Goal: Complete application form

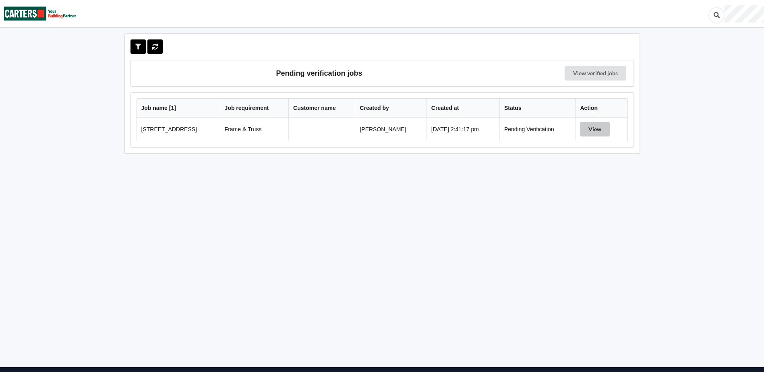
click at [596, 127] on button "View" at bounding box center [595, 129] width 30 height 14
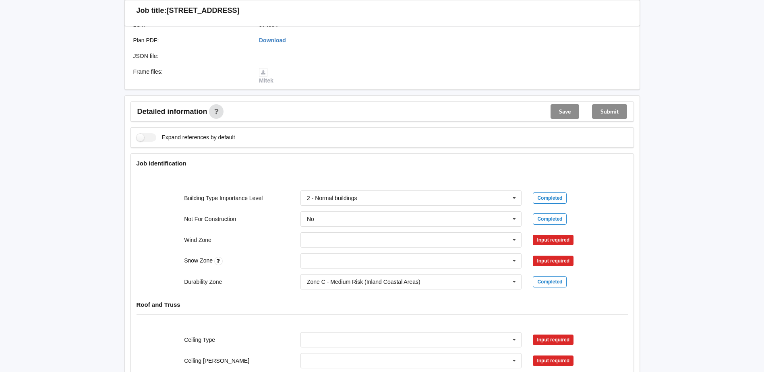
scroll to position [242, 0]
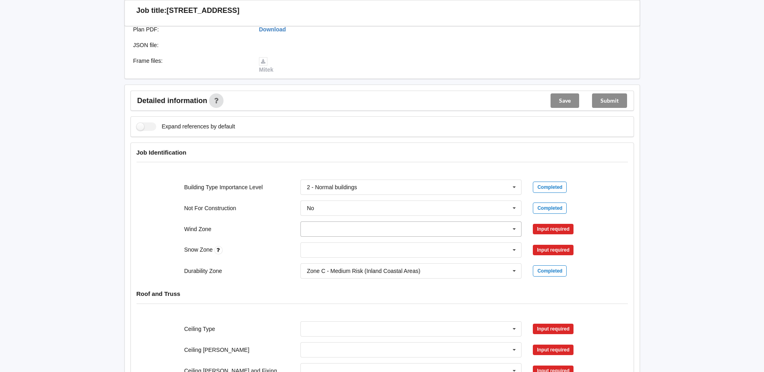
click at [514, 229] on icon at bounding box center [514, 229] width 12 height 15
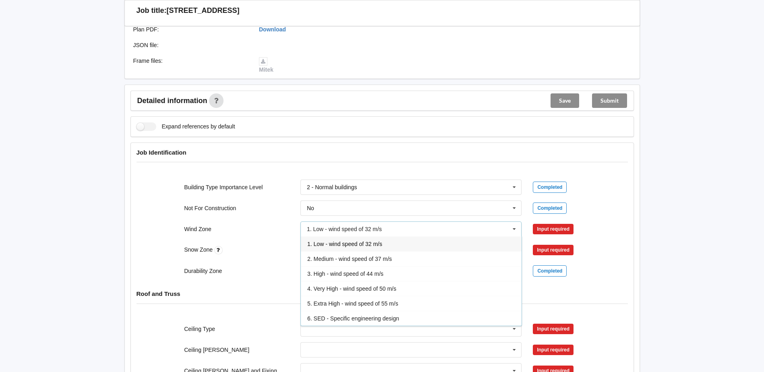
click at [322, 245] on span "1. Low - wind speed of 32 m/s" at bounding box center [344, 244] width 75 height 6
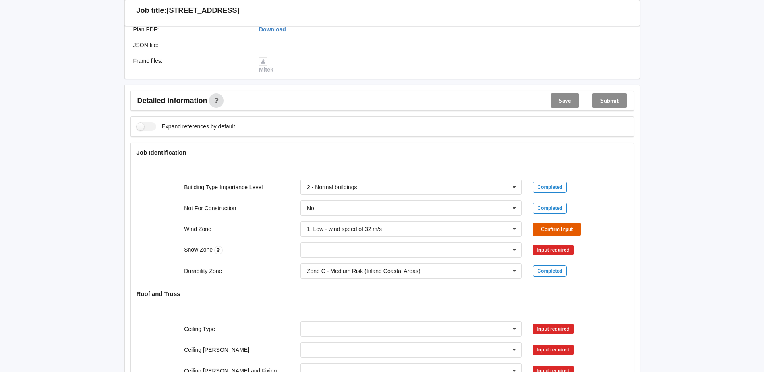
click at [557, 227] on button "Confirm input" at bounding box center [557, 229] width 48 height 13
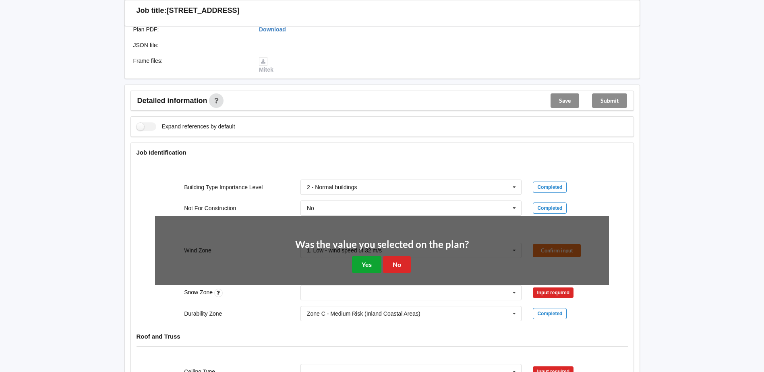
click at [364, 261] on button "Yes" at bounding box center [366, 264] width 29 height 17
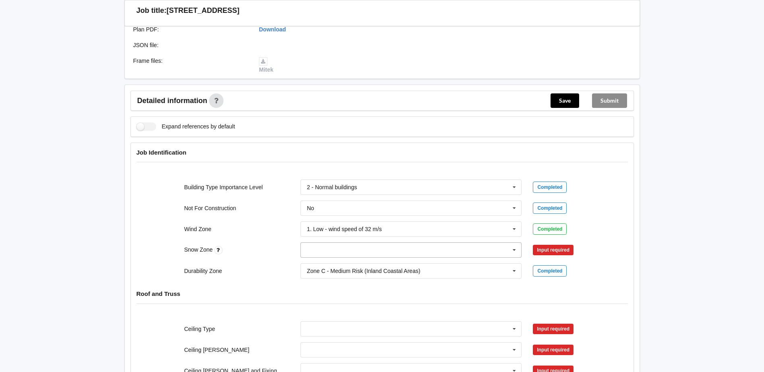
click at [513, 250] on icon at bounding box center [514, 250] width 12 height 15
click at [312, 265] on span "N0" at bounding box center [310, 265] width 7 height 6
click at [547, 246] on button "Confirm input" at bounding box center [557, 250] width 48 height 13
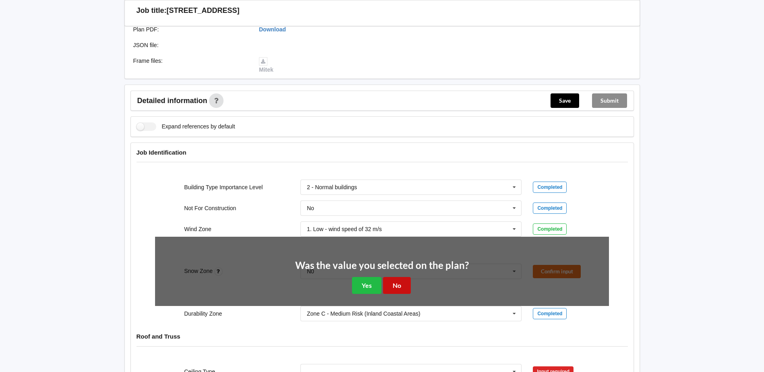
click at [398, 283] on button "No" at bounding box center [397, 285] width 28 height 17
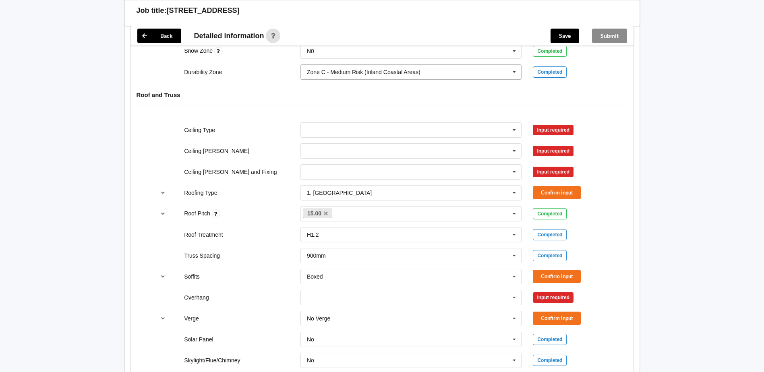
scroll to position [443, 0]
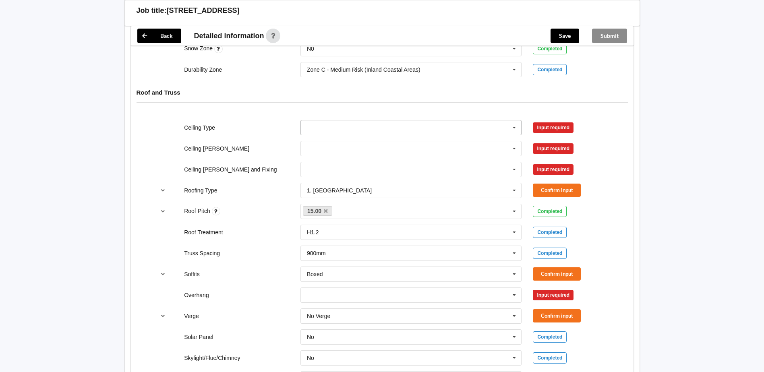
click at [513, 126] on icon at bounding box center [514, 127] width 12 height 15
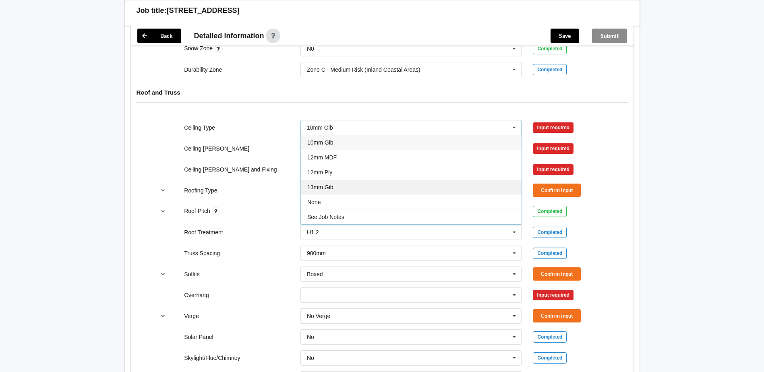
click at [321, 187] on span "13mm Gib" at bounding box center [320, 187] width 26 height 6
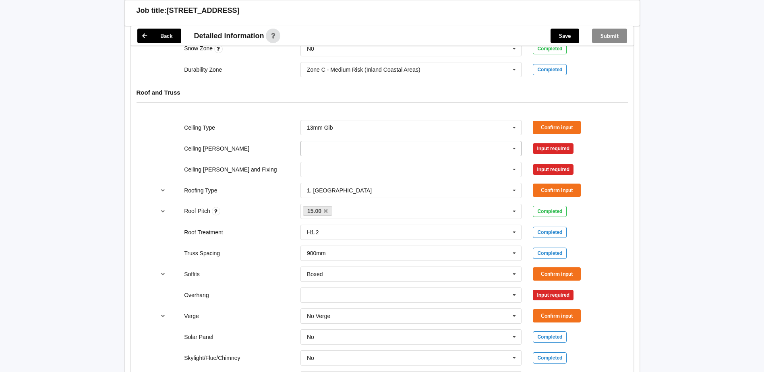
click at [514, 148] on icon at bounding box center [514, 148] width 12 height 15
click at [315, 194] on span "600mm" at bounding box center [316, 193] width 19 height 6
click at [513, 168] on icon at bounding box center [514, 169] width 12 height 15
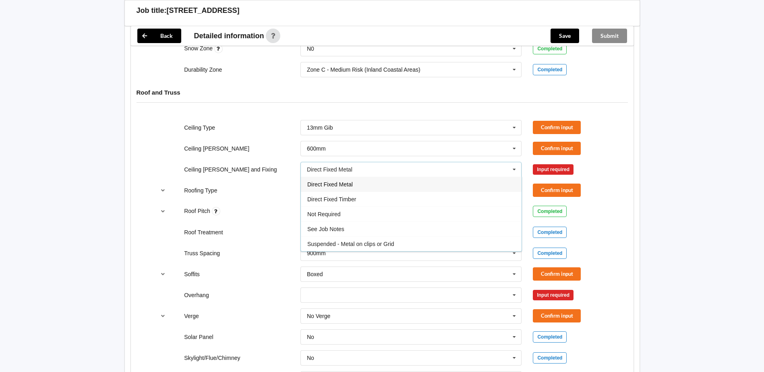
click at [345, 186] on span "Direct Fixed Metal" at bounding box center [329, 184] width 45 height 6
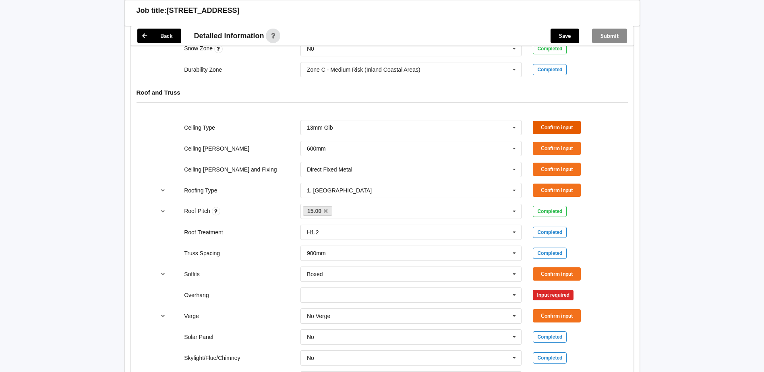
click at [551, 124] on button "Confirm input" at bounding box center [557, 127] width 48 height 13
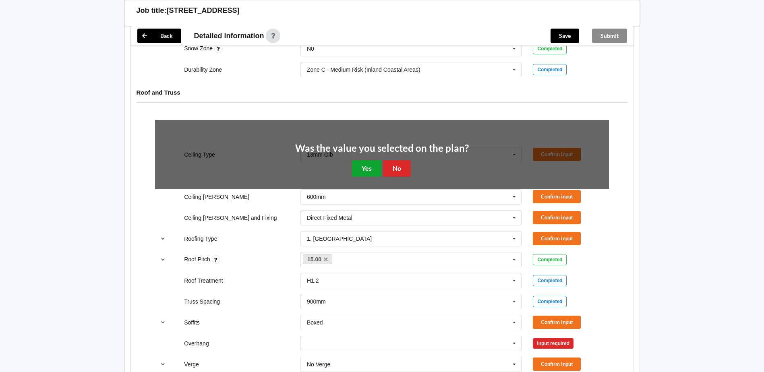
click at [372, 163] on button "Yes" at bounding box center [366, 168] width 29 height 17
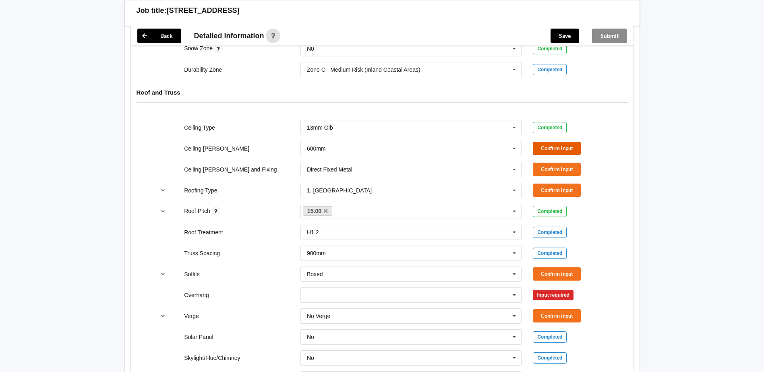
click at [555, 147] on button "Confirm input" at bounding box center [557, 148] width 48 height 13
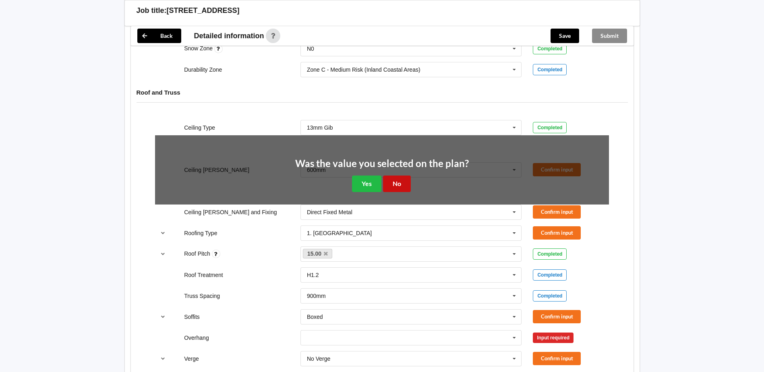
click at [394, 182] on button "No" at bounding box center [397, 183] width 28 height 17
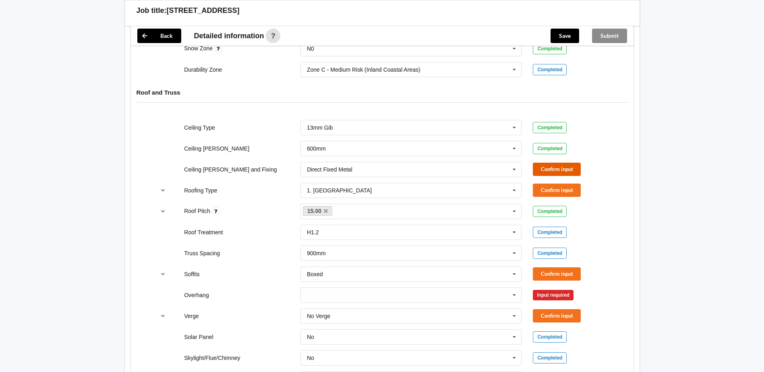
click at [549, 167] on button "Confirm input" at bounding box center [557, 169] width 48 height 13
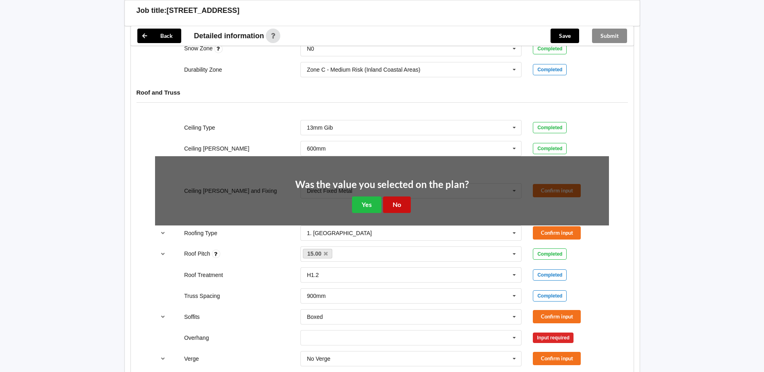
click at [395, 202] on button "No" at bounding box center [397, 204] width 28 height 17
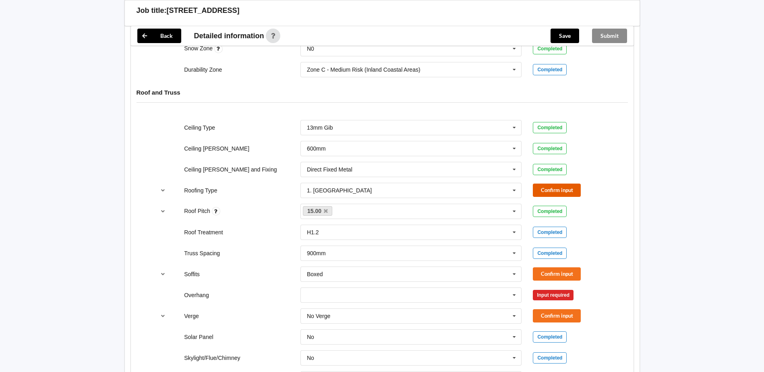
click at [551, 190] on button "Confirm input" at bounding box center [557, 190] width 48 height 13
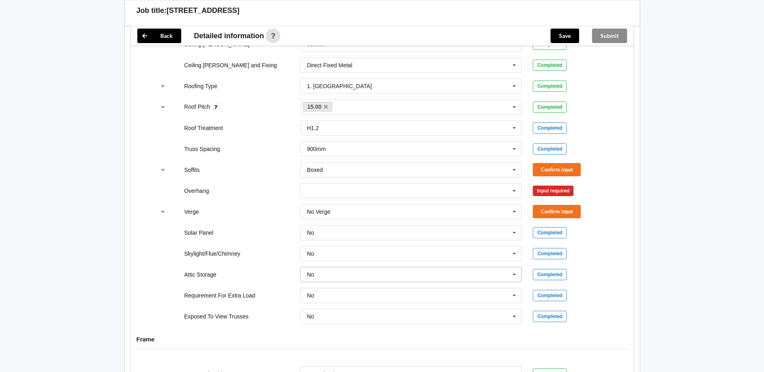
scroll to position [564, 0]
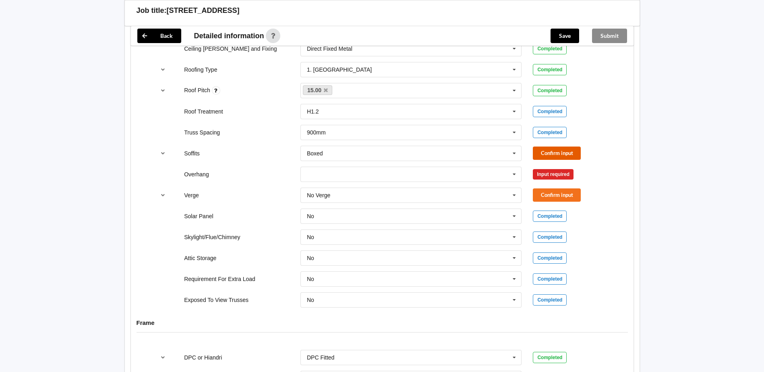
click at [545, 150] on button "Confirm input" at bounding box center [557, 153] width 48 height 13
click at [514, 175] on icon at bounding box center [514, 174] width 12 height 15
click at [324, 190] on span "300mm" at bounding box center [316, 189] width 19 height 6
click at [544, 172] on button "Confirm input" at bounding box center [557, 173] width 48 height 13
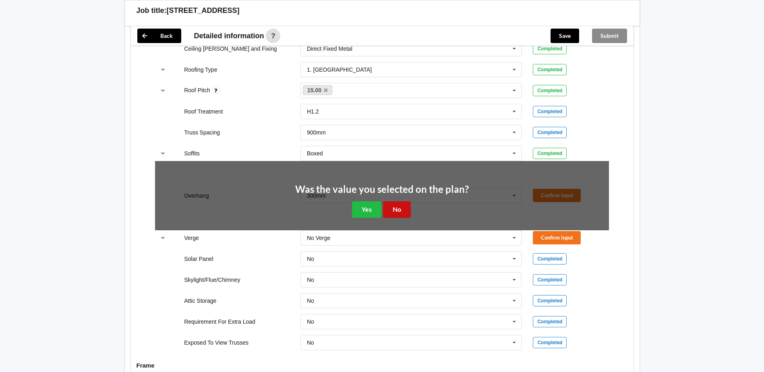
click at [393, 210] on button "No" at bounding box center [397, 209] width 28 height 17
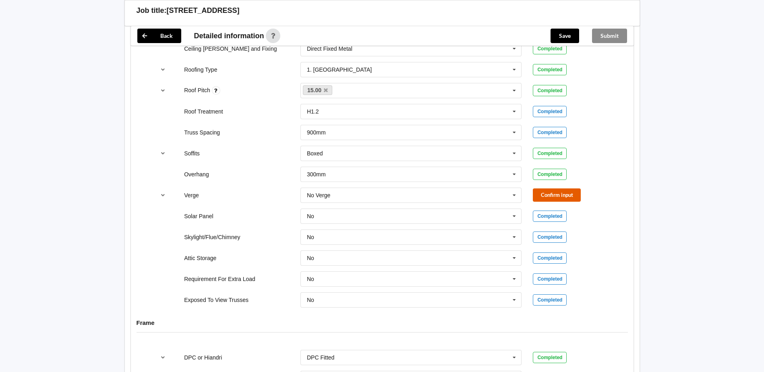
click at [557, 195] on button "Confirm input" at bounding box center [557, 194] width 48 height 13
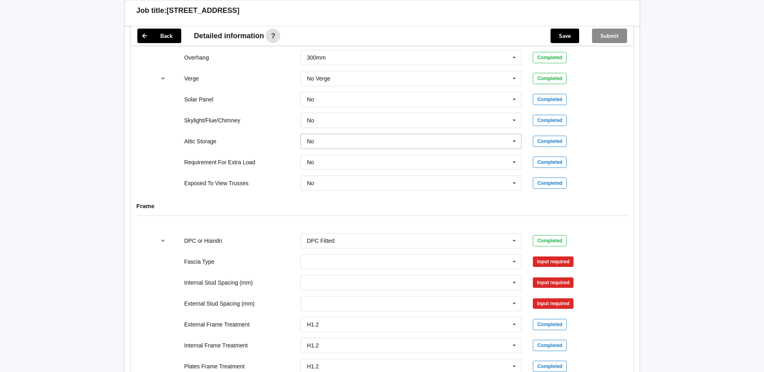
scroll to position [725, 0]
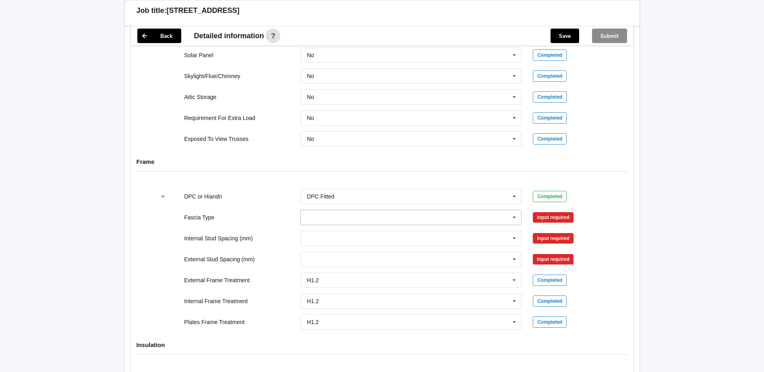
click at [515, 215] on icon at bounding box center [514, 217] width 12 height 15
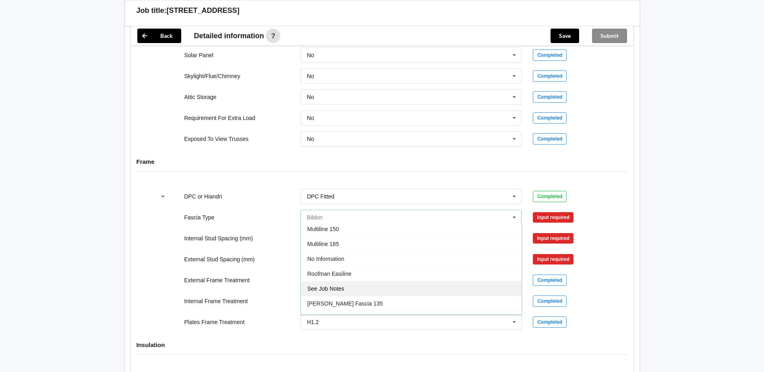
scroll to position [268, 0]
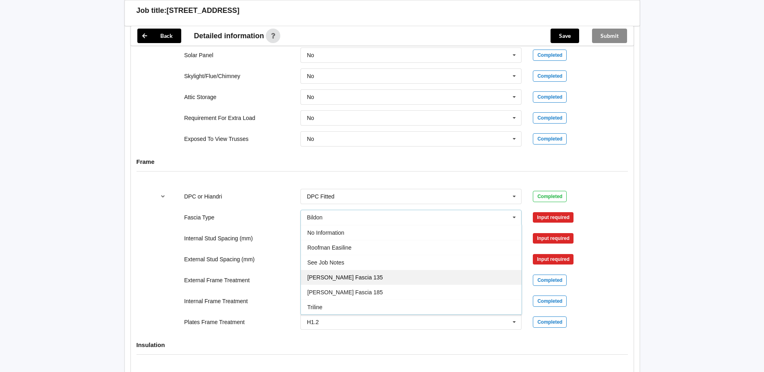
click at [328, 276] on span "[PERSON_NAME] Fascia 135" at bounding box center [345, 277] width 76 height 6
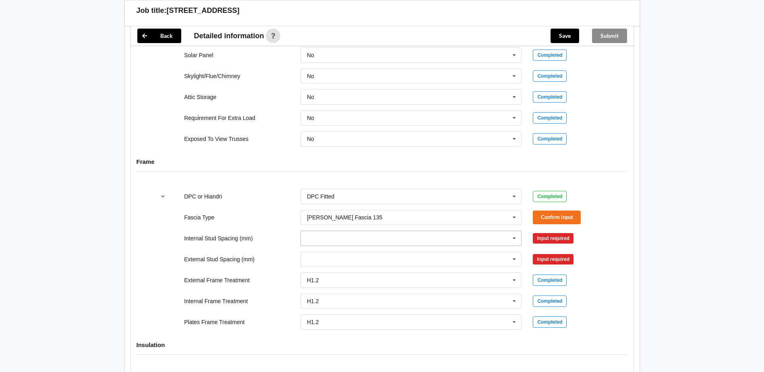
click at [513, 237] on icon at bounding box center [514, 238] width 12 height 15
click at [314, 297] on span "500" at bounding box center [311, 298] width 9 height 6
click at [514, 257] on icon at bounding box center [514, 259] width 12 height 15
click at [314, 331] on span "600" at bounding box center [311, 333] width 9 height 6
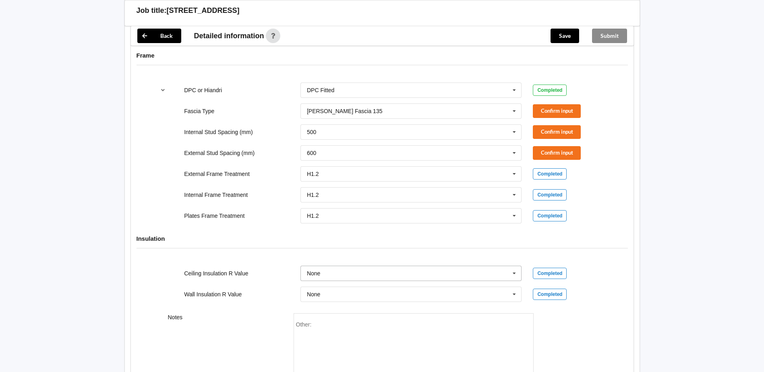
scroll to position [736, 0]
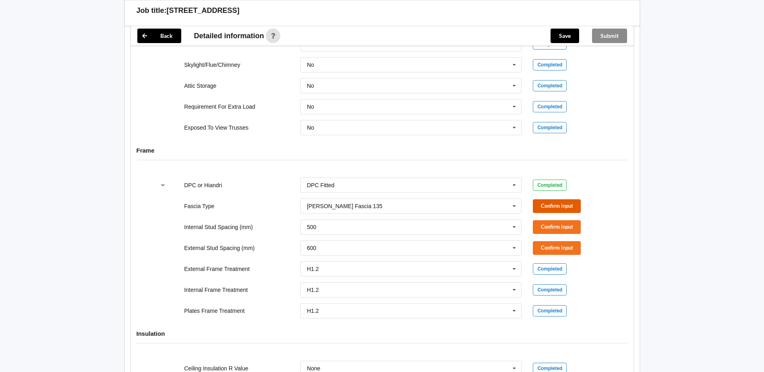
click at [548, 204] on button "Confirm input" at bounding box center [557, 205] width 48 height 13
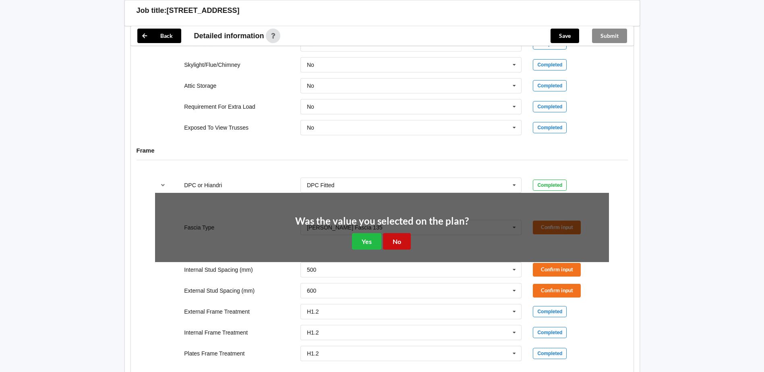
click at [395, 241] on button "No" at bounding box center [397, 241] width 28 height 17
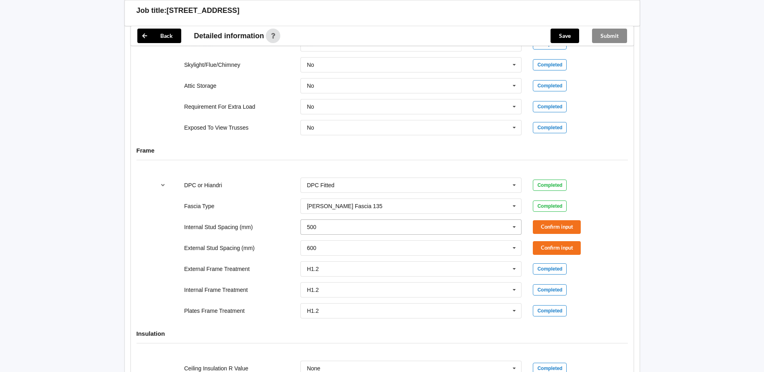
click at [512, 226] on icon at bounding box center [514, 227] width 12 height 15
click at [564, 227] on button "Confirm input" at bounding box center [557, 226] width 48 height 13
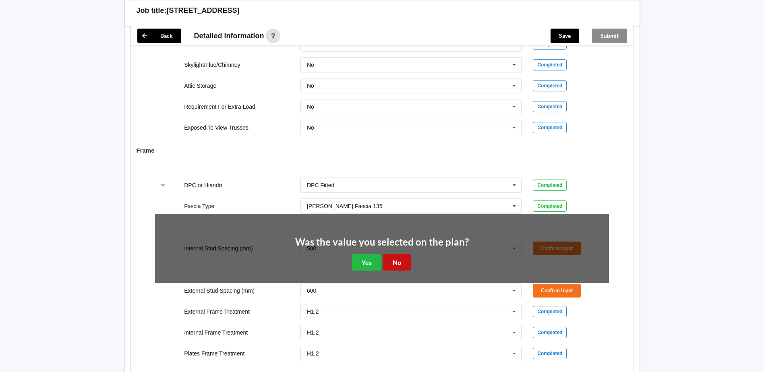
click at [396, 261] on button "No" at bounding box center [397, 262] width 28 height 17
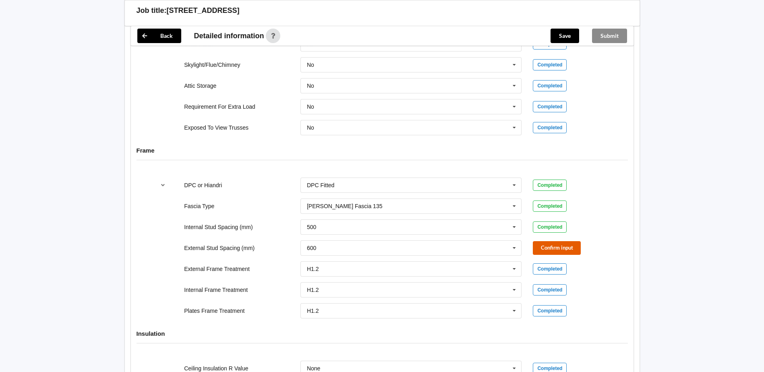
click at [545, 247] on button "Confirm input" at bounding box center [557, 247] width 48 height 13
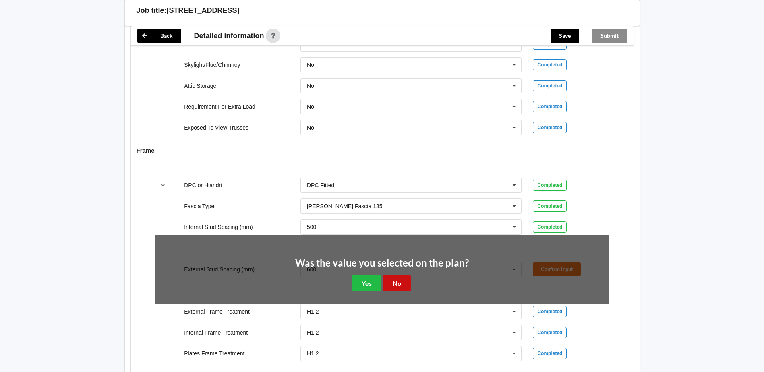
click at [397, 277] on button "No" at bounding box center [397, 283] width 28 height 17
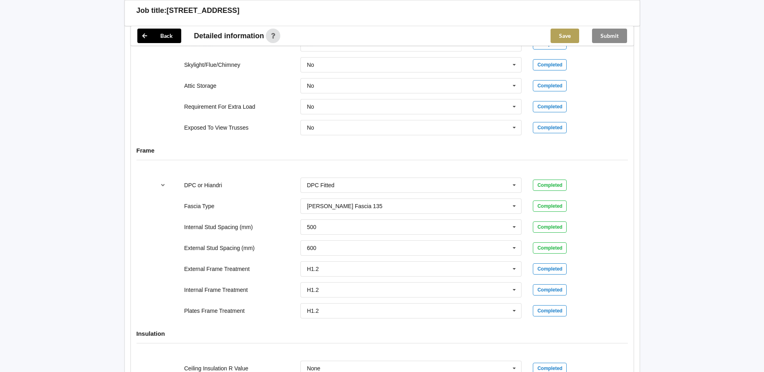
click at [564, 35] on button "Save" at bounding box center [564, 36] width 29 height 14
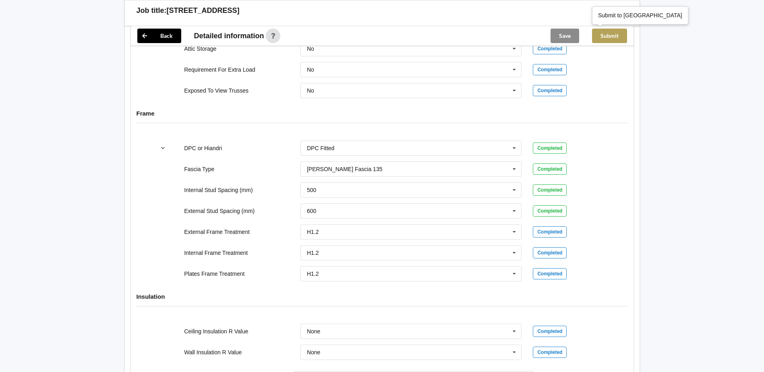
click at [609, 33] on button "Submit" at bounding box center [609, 36] width 35 height 14
